Goal: Task Accomplishment & Management: Complete application form

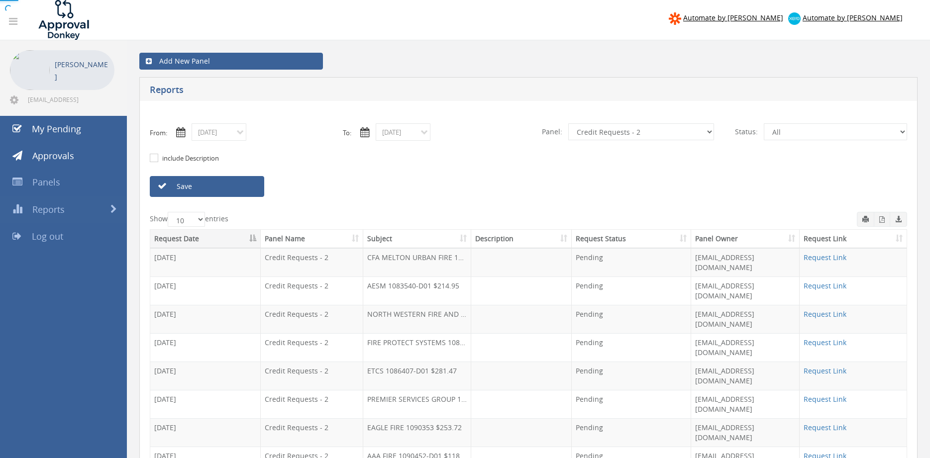
select select "number:9739"
click at [220, 186] on link "Save" at bounding box center [207, 186] width 114 height 21
click at [215, 182] on link "Save" at bounding box center [207, 186] width 114 height 21
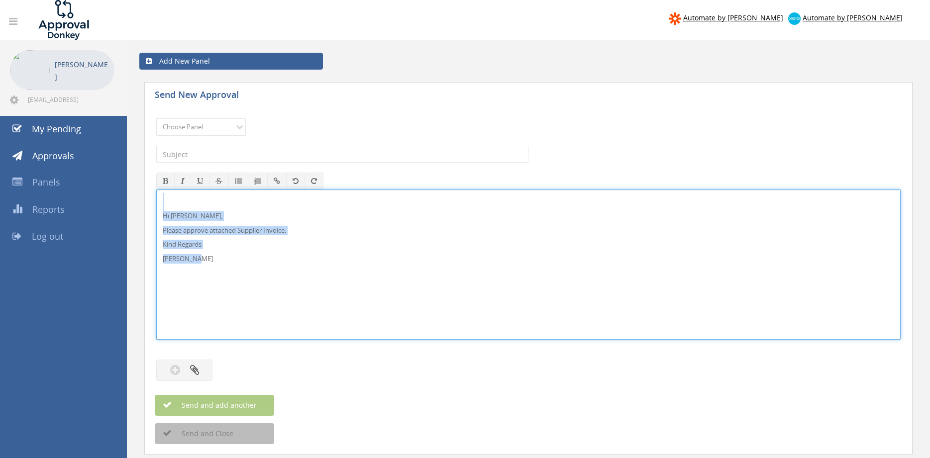
click at [156, 196] on div "Hi [PERSON_NAME], Please approve attached Supplier Invoice. Kind Regards [PERSO…" at bounding box center [528, 264] width 744 height 150
click at [156, 118] on select "Choose Panel Alarm Credits RG - 3 NZ Utilities Cable and SAI Global NZ Alarms-1…" at bounding box center [201, 126] width 90 height 17
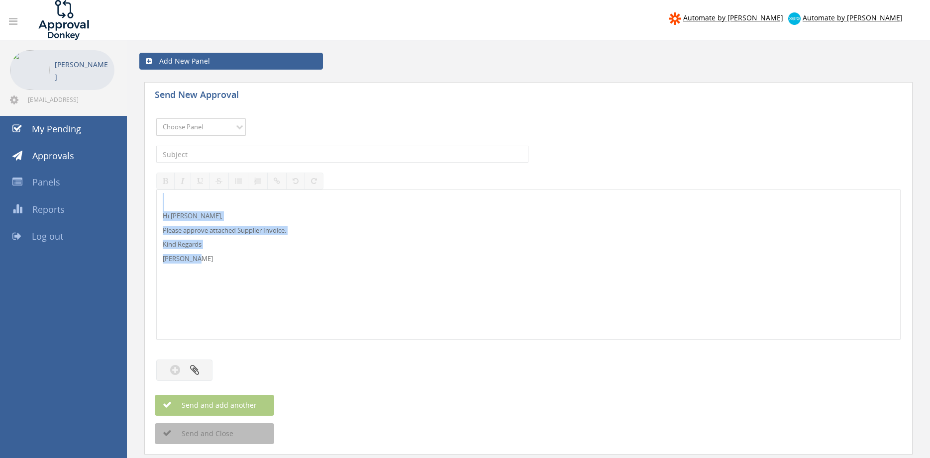
select select "9680"
click option "Alarm Suppliers - 2" at bounding box center [0, 0] width 0 height 0
click at [271, 154] on input "text" at bounding box center [342, 154] width 372 height 17
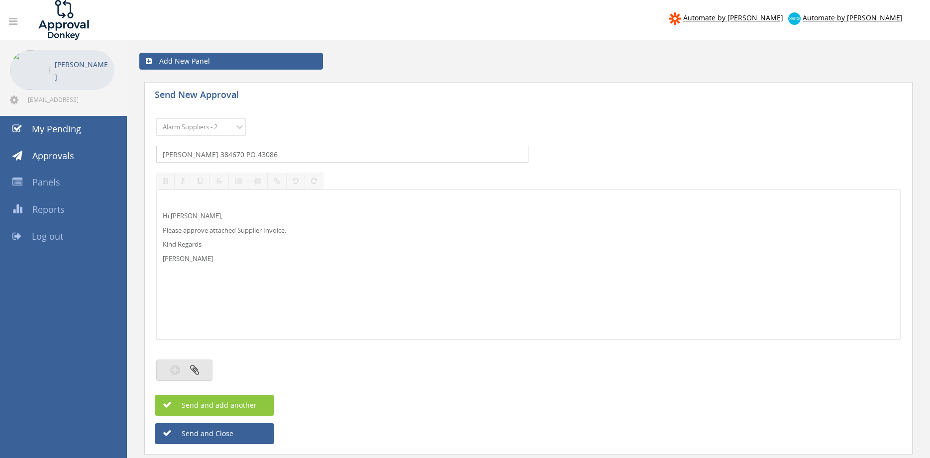
type input "[PERSON_NAME] 384670 PO 43086"
click at [180, 366] on icon "button" at bounding box center [175, 369] width 10 height 11
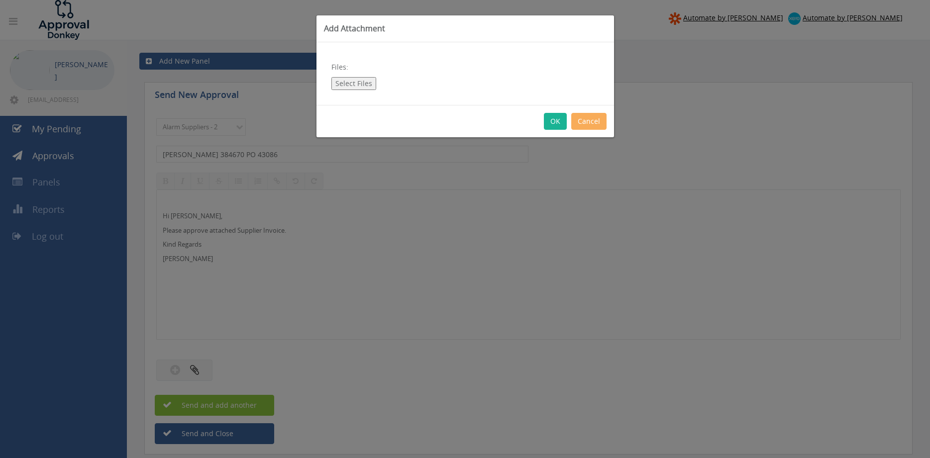
click at [363, 85] on button "Select Files" at bounding box center [353, 83] width 45 height 13
type input "C:\fakepath\[PERSON_NAME] - 384670 [DATE] PO 43086.pdf"
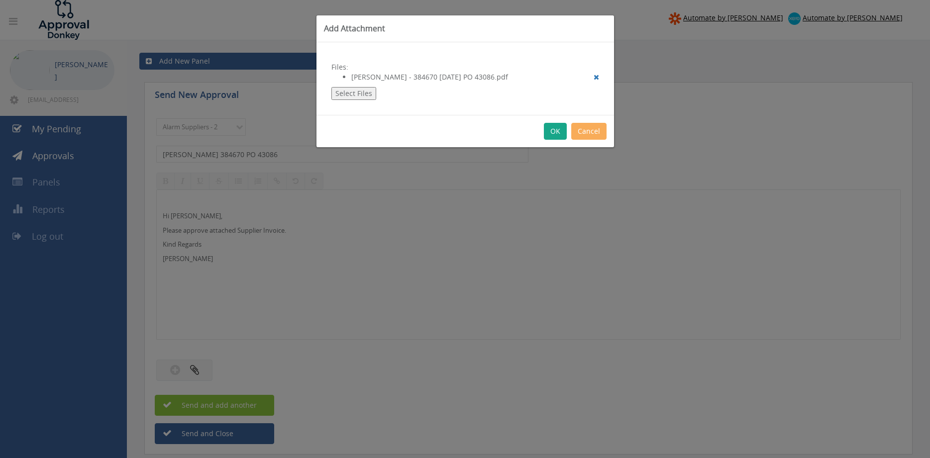
click at [550, 133] on button "OK" at bounding box center [555, 131] width 23 height 17
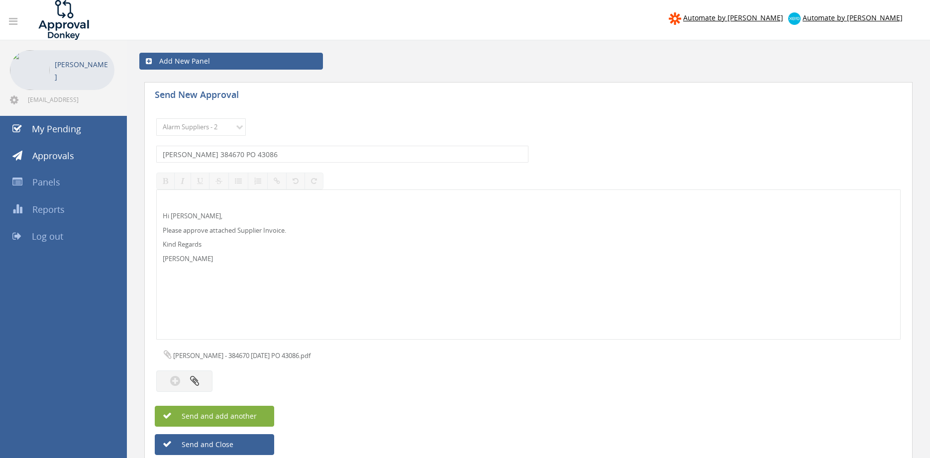
click at [261, 412] on button "Send and add another" at bounding box center [214, 416] width 119 height 21
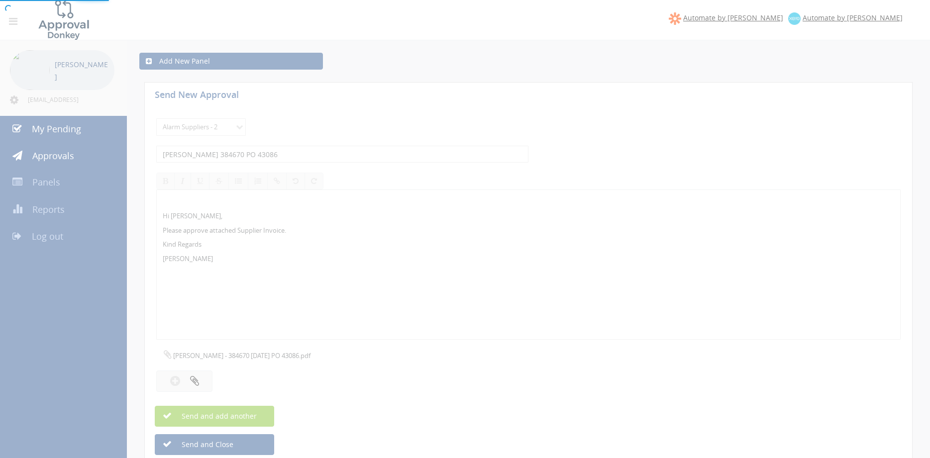
select select
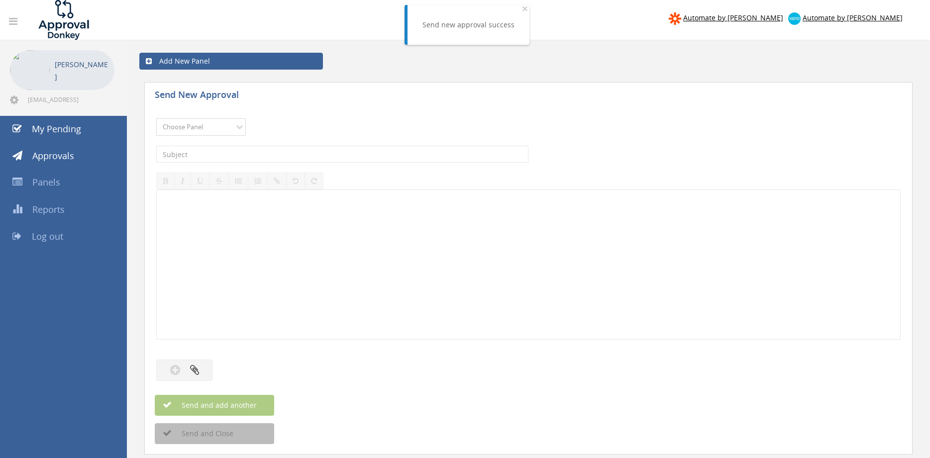
select select "9680"
click option "Alarm Suppliers - 2" at bounding box center [0, 0] width 0 height 0
click at [254, 152] on input "text" at bounding box center [342, 154] width 372 height 17
type input "[PERSON_NAME] 384650 PO 43070"
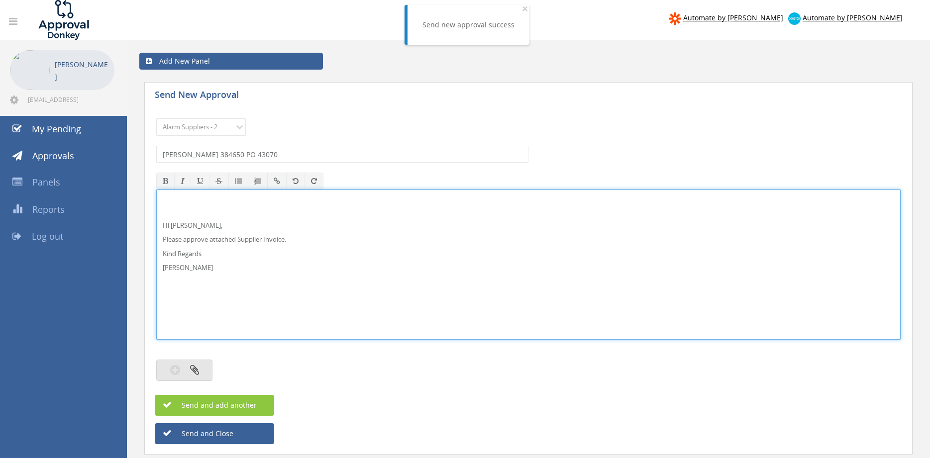
click at [194, 366] on icon "button" at bounding box center [194, 369] width 9 height 11
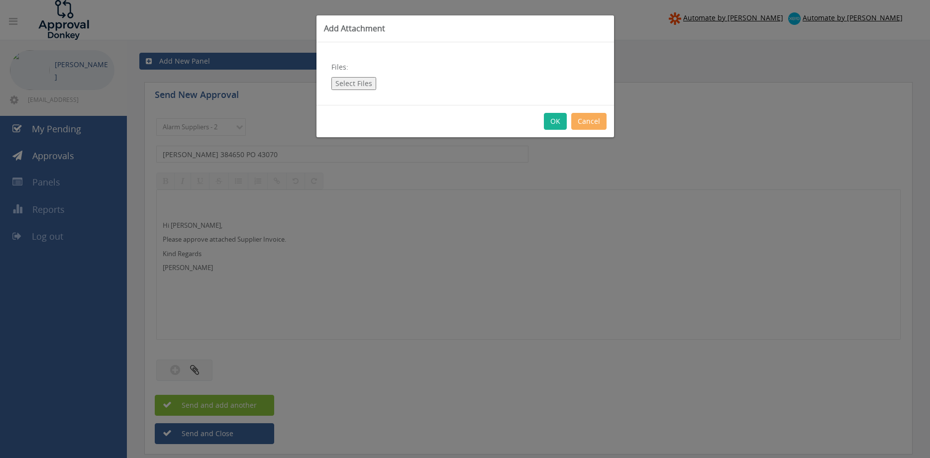
click at [358, 81] on button "Select Files" at bounding box center [353, 83] width 45 height 13
type input "C:\fakepath\[PERSON_NAME] - 384650 [DATE] PO 43070.pdf"
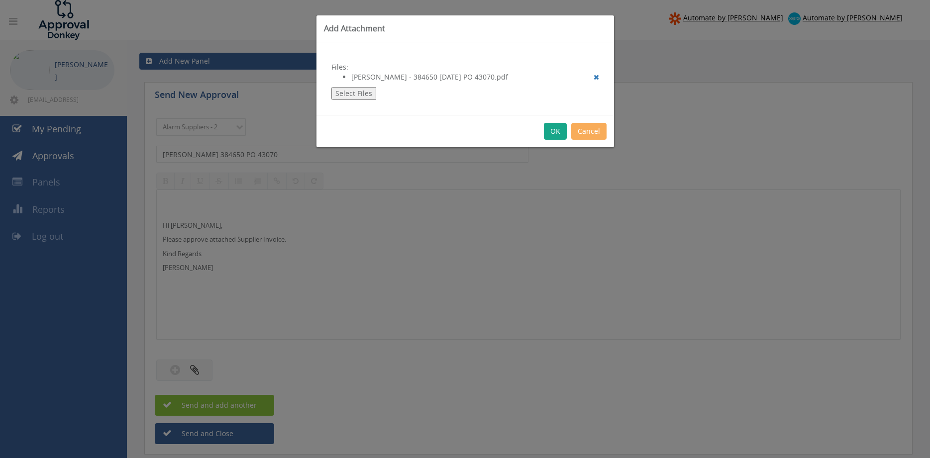
click at [561, 134] on button "OK" at bounding box center [555, 131] width 23 height 17
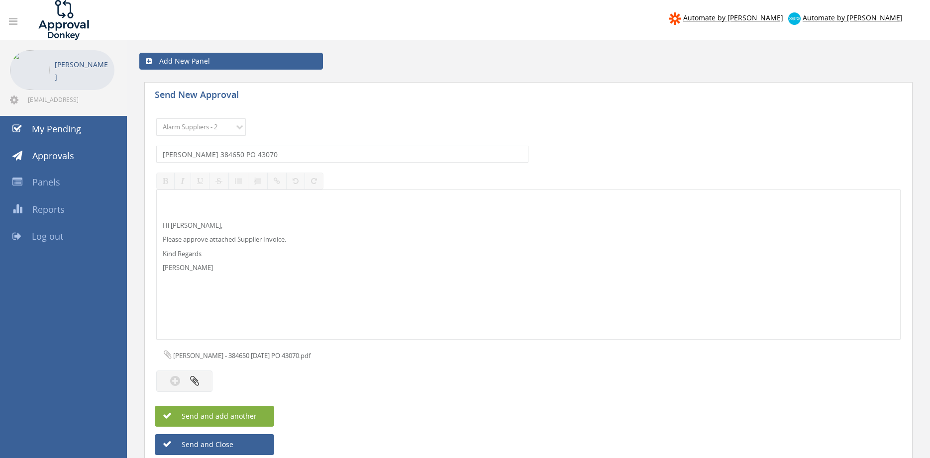
click at [242, 413] on span "Send and add another" at bounding box center [208, 415] width 96 height 9
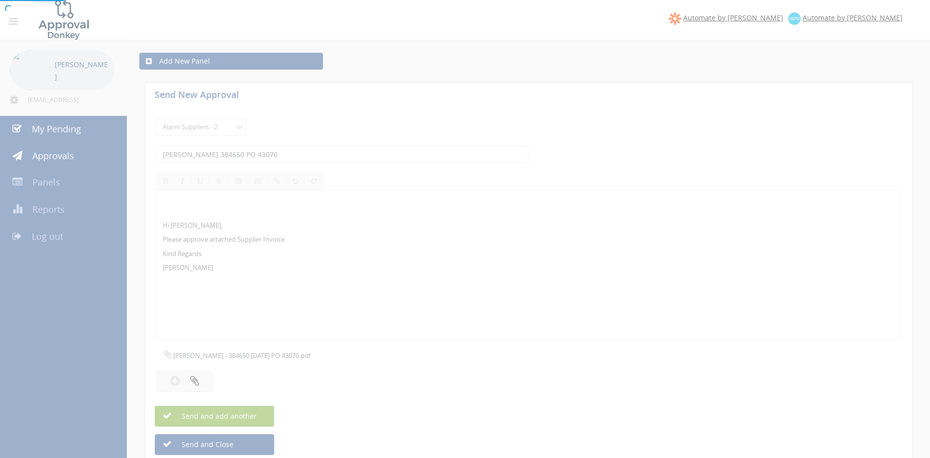
select select
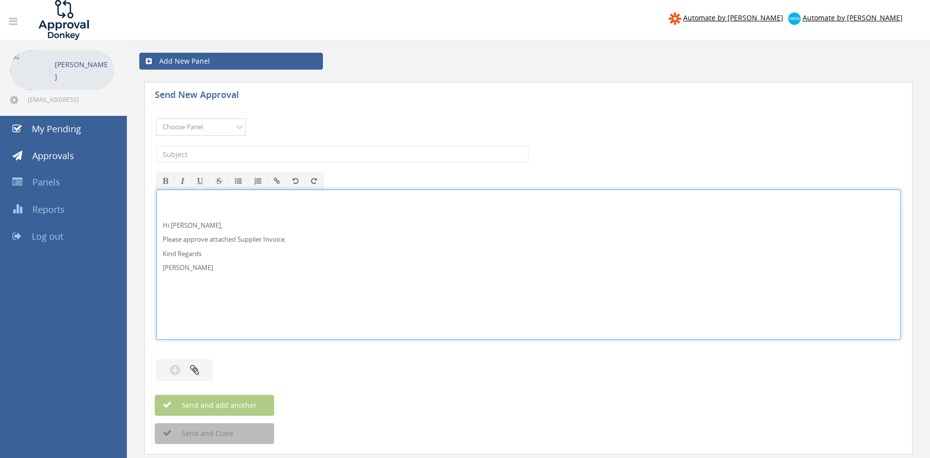
click at [156, 118] on select "Choose Panel Alarm Credits RG - 3 NZ Utilities Cable and SAI Global NZ Alarms-1…" at bounding box center [201, 126] width 90 height 17
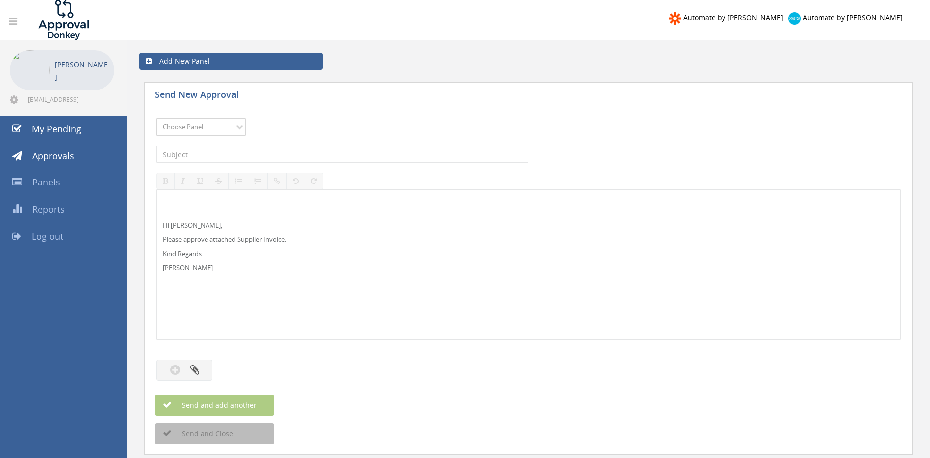
select select "9680"
click option "Alarm Suppliers - 2" at bounding box center [0, 0] width 0 height 0
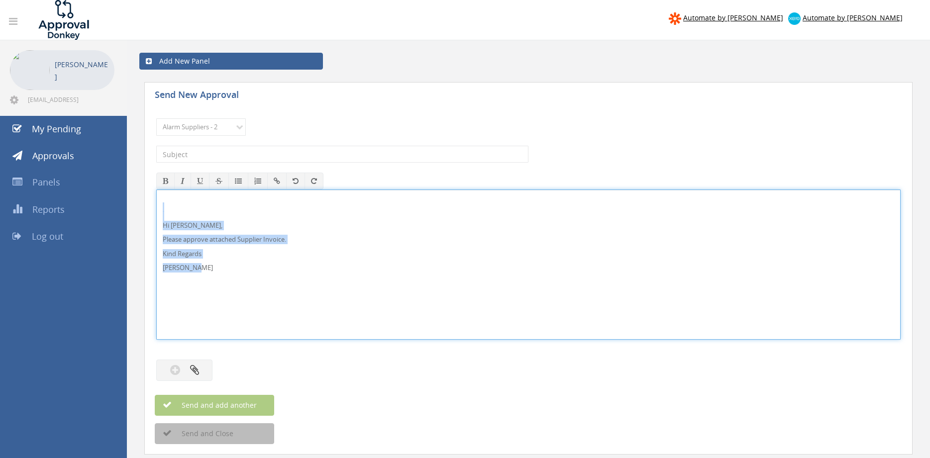
drag, startPoint x: 212, startPoint y: 273, endPoint x: 173, endPoint y: 224, distance: 62.9
click at [156, 202] on div "Hi [PERSON_NAME], Please approve attached Supplier Invoice. Kind Regards [PERSO…" at bounding box center [528, 264] width 744 height 150
copy div "Hi [PERSON_NAME], Please approve attached Supplier Invoice. Kind Regards [PERSO…"
click at [223, 152] on input "text" at bounding box center [342, 154] width 372 height 17
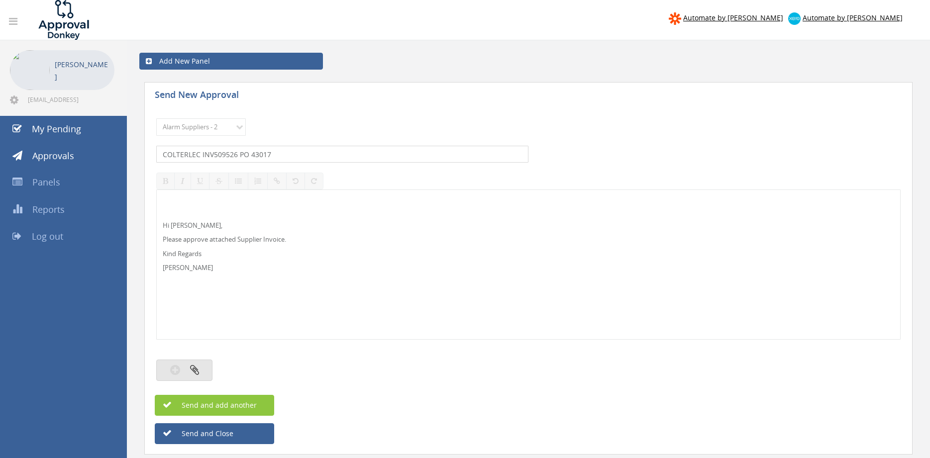
type input "COLTERLEC INV509526 PO 43017"
click at [206, 369] on button "button" at bounding box center [184, 370] width 56 height 21
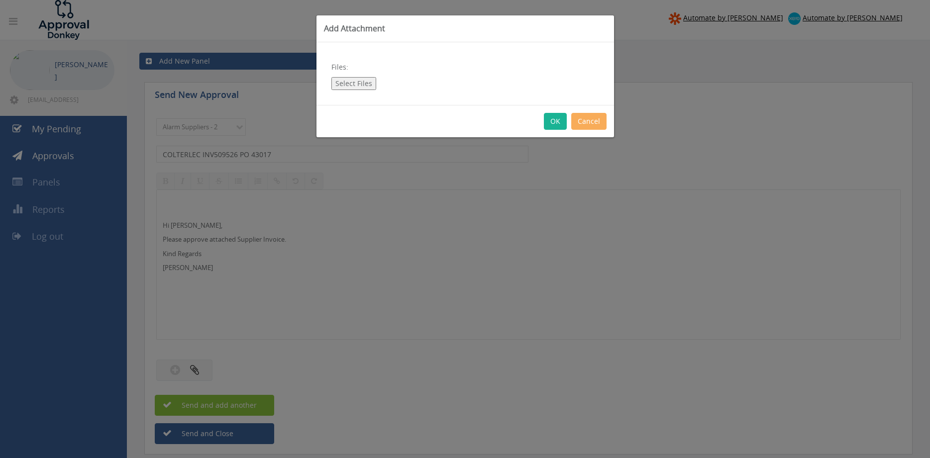
click at [354, 80] on button "Select Files" at bounding box center [353, 83] width 45 height 13
type input "C:\fakepath\COLTERLEC_INV509526 [DATE] PO 43017.pdf"
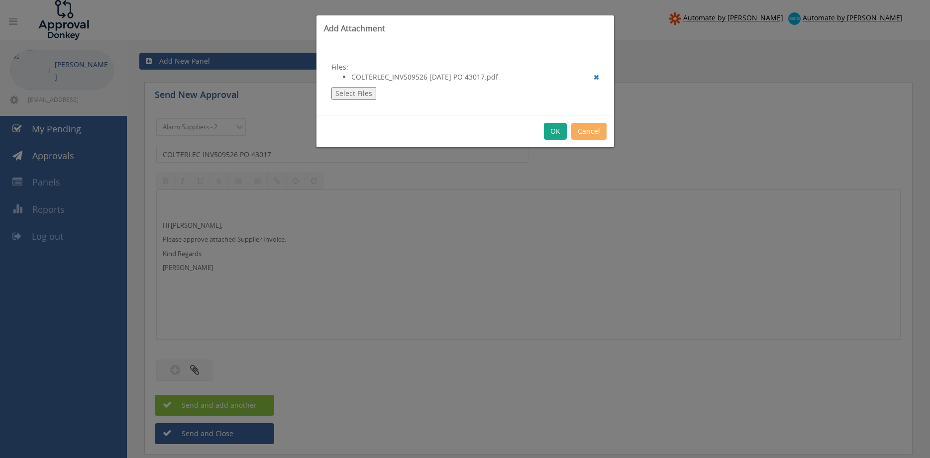
click at [555, 129] on button "OK" at bounding box center [555, 131] width 23 height 17
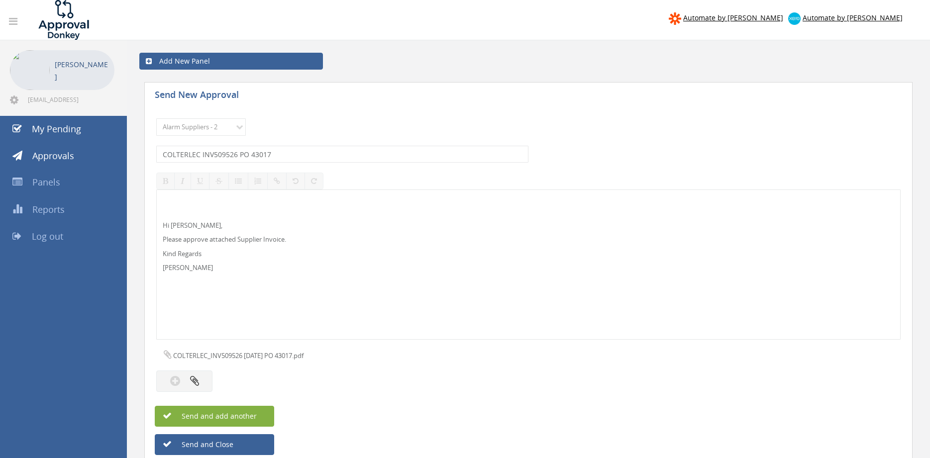
click at [231, 416] on span "Send and add another" at bounding box center [208, 415] width 96 height 9
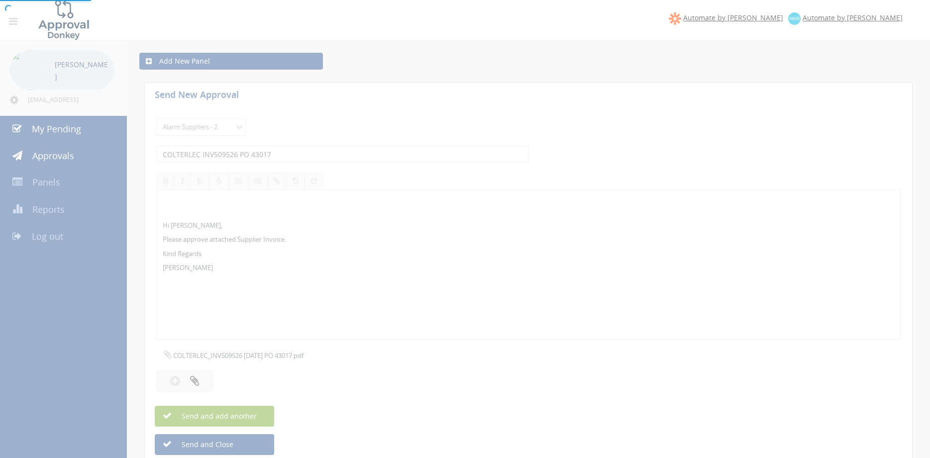
select select
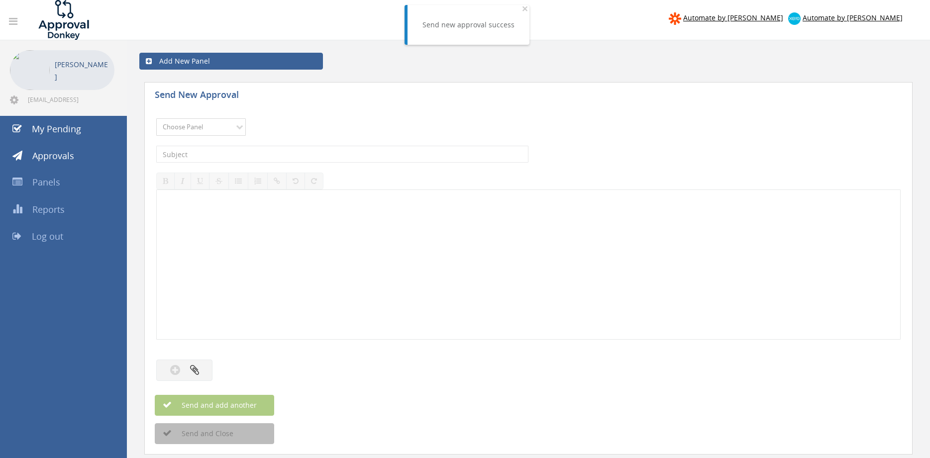
click at [216, 124] on select "Choose Panel Alarm Credits RG - 3 NZ Utilities Cable and SAI Global NZ Alarms-1…" at bounding box center [201, 126] width 90 height 17
select select "9680"
click option "Alarm Suppliers - 2" at bounding box center [0, 0] width 0 height 0
click at [281, 155] on input "text" at bounding box center [342, 154] width 372 height 17
type input "COLTERLEC INV509592 PO 43020"
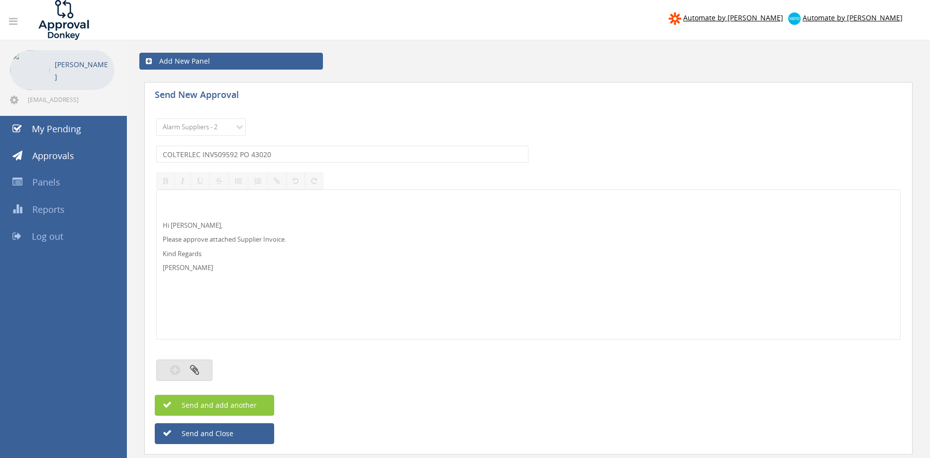
click at [197, 368] on icon "button" at bounding box center [194, 369] width 9 height 11
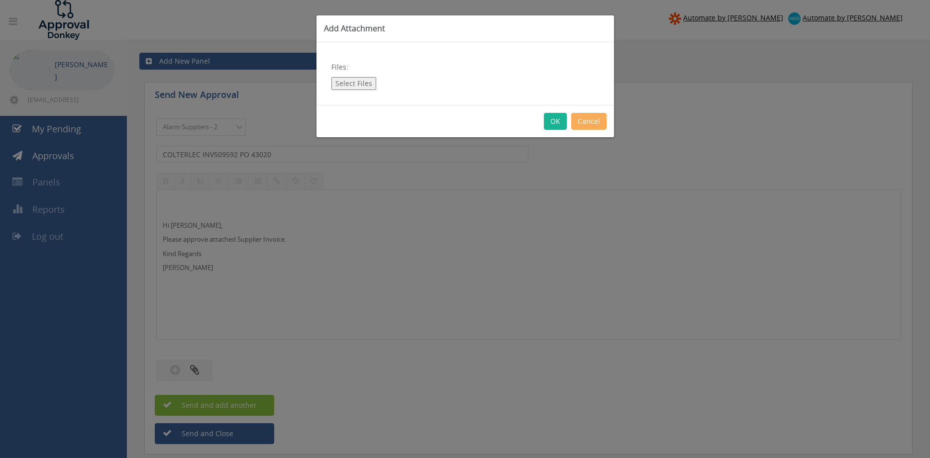
click at [356, 81] on button "Select Files" at bounding box center [353, 83] width 45 height 13
type input "C:\fakepath\COLTERLEC_INV509592 [DATE] PO 43020.pdf"
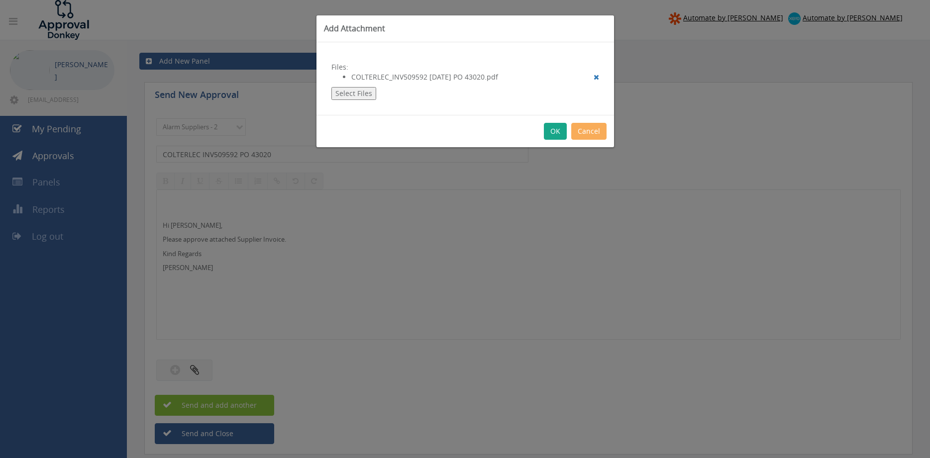
click at [551, 131] on button "OK" at bounding box center [555, 131] width 23 height 17
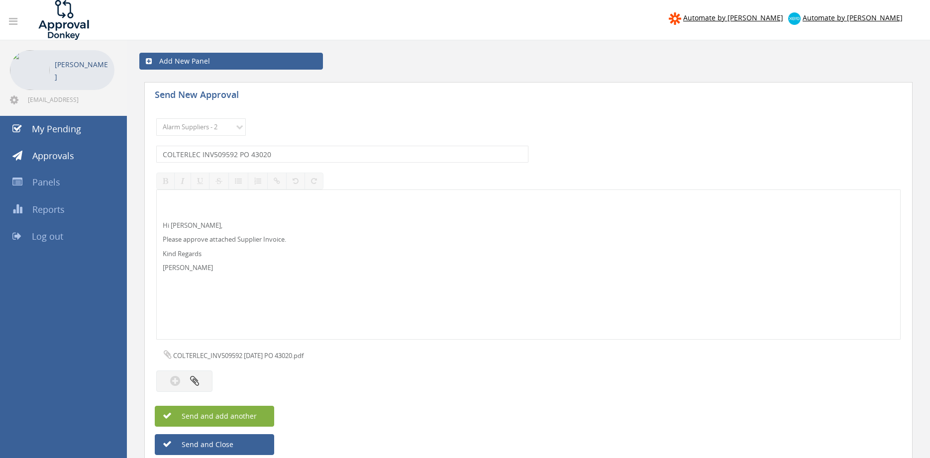
click at [256, 414] on button "Send and add another" at bounding box center [214, 416] width 119 height 21
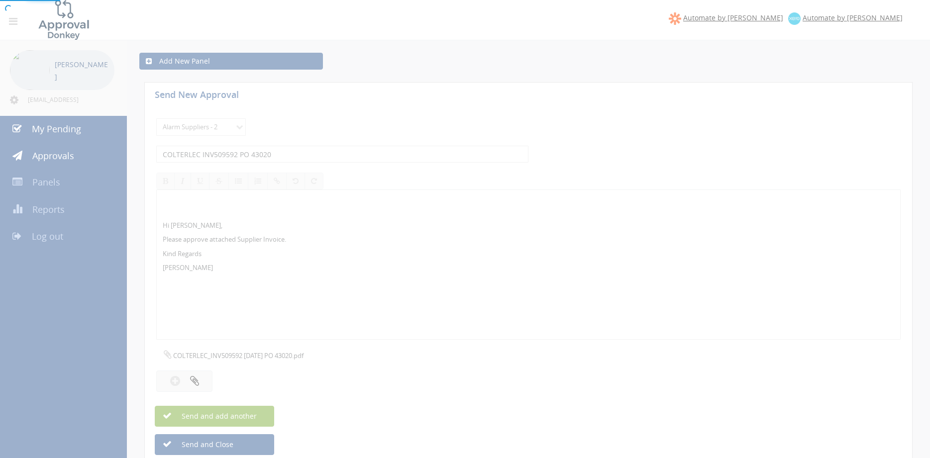
select select
